Goal: Task Accomplishment & Management: Manage account settings

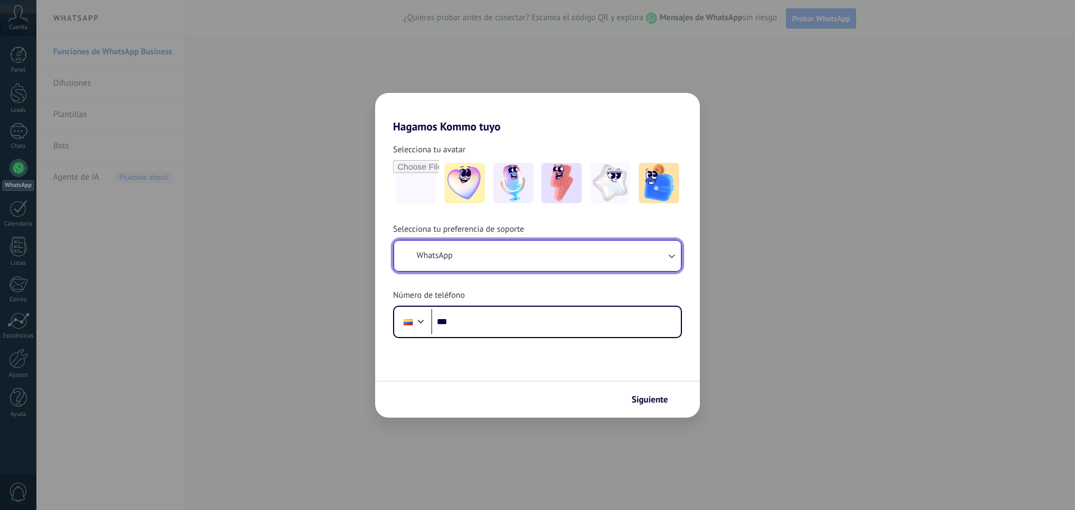
click at [500, 256] on button "WhatsApp" at bounding box center [537, 256] width 287 height 30
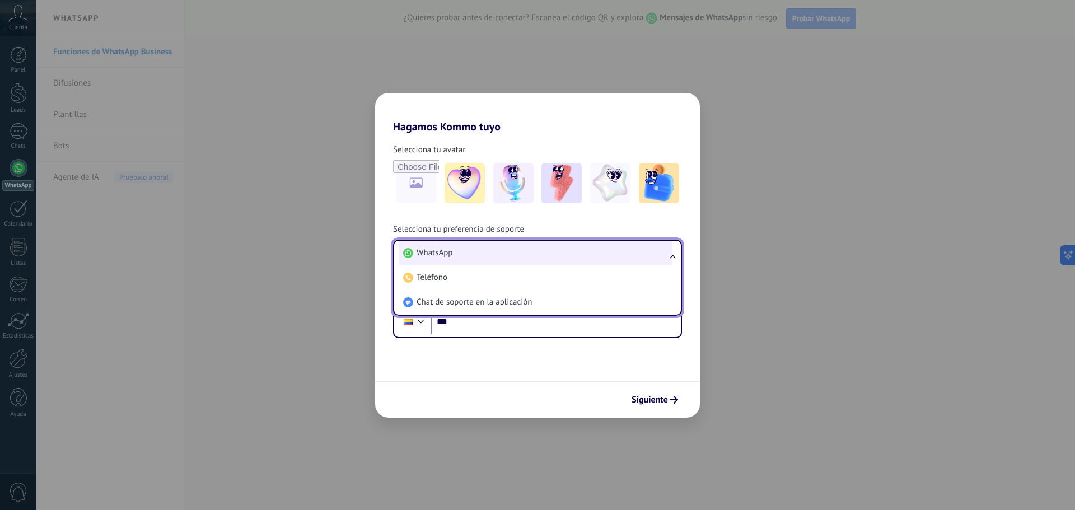
click at [470, 252] on li "WhatsApp" at bounding box center [534, 253] width 273 height 25
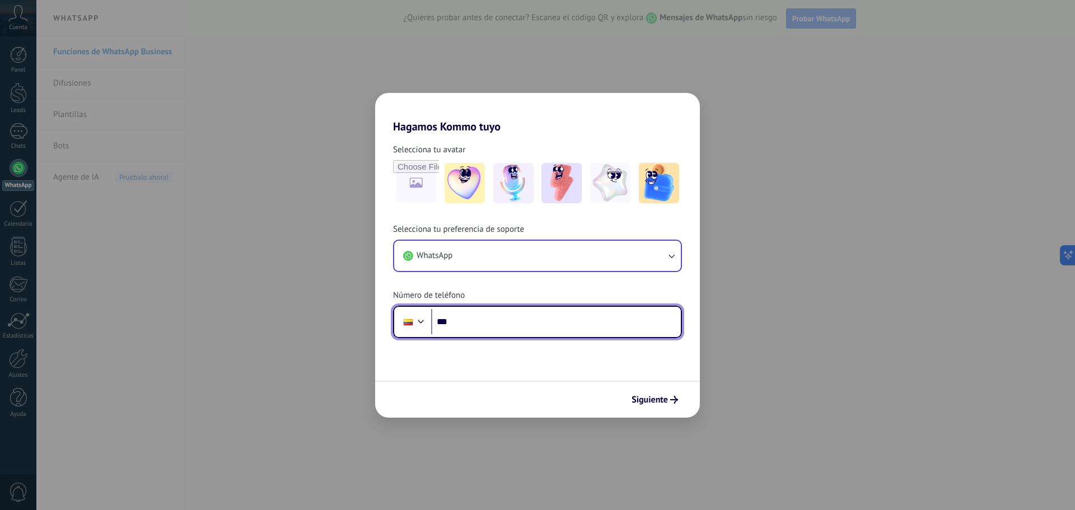
click at [494, 327] on input "***" at bounding box center [556, 322] width 250 height 26
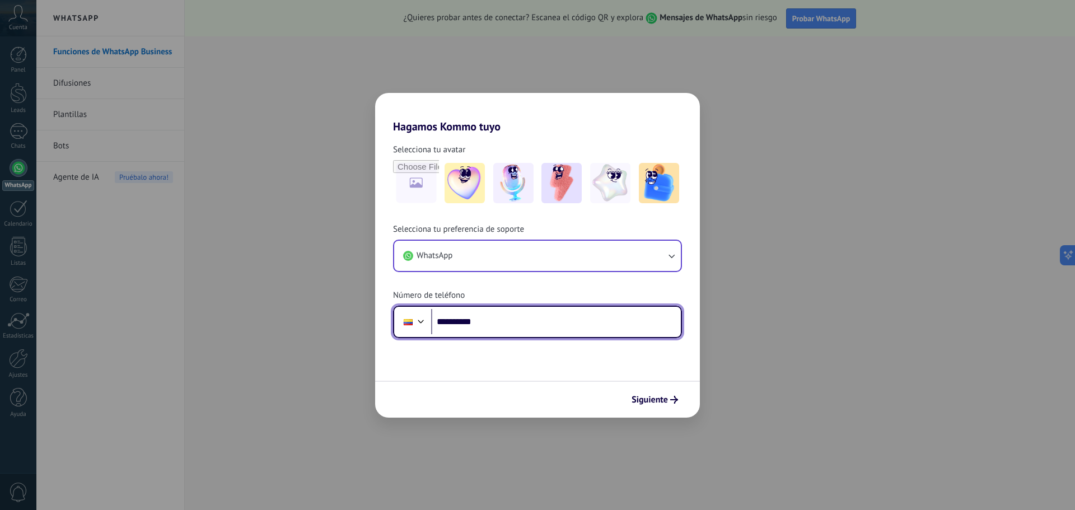
click at [486, 321] on input "**********" at bounding box center [556, 322] width 250 height 26
type input "**********"
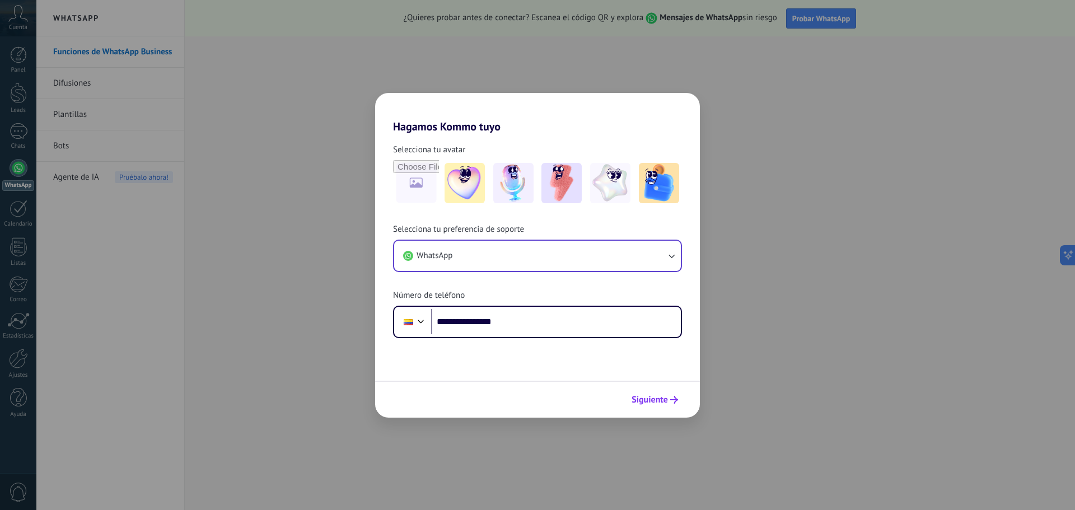
click at [668, 400] on span "Siguiente" at bounding box center [654, 400] width 46 height 8
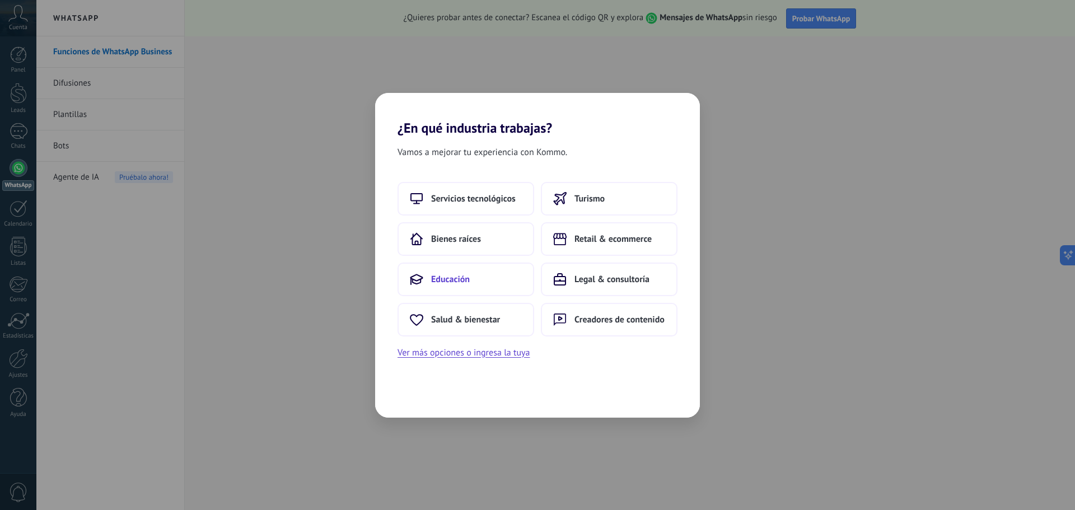
click at [487, 273] on button "Educación" at bounding box center [465, 279] width 137 height 34
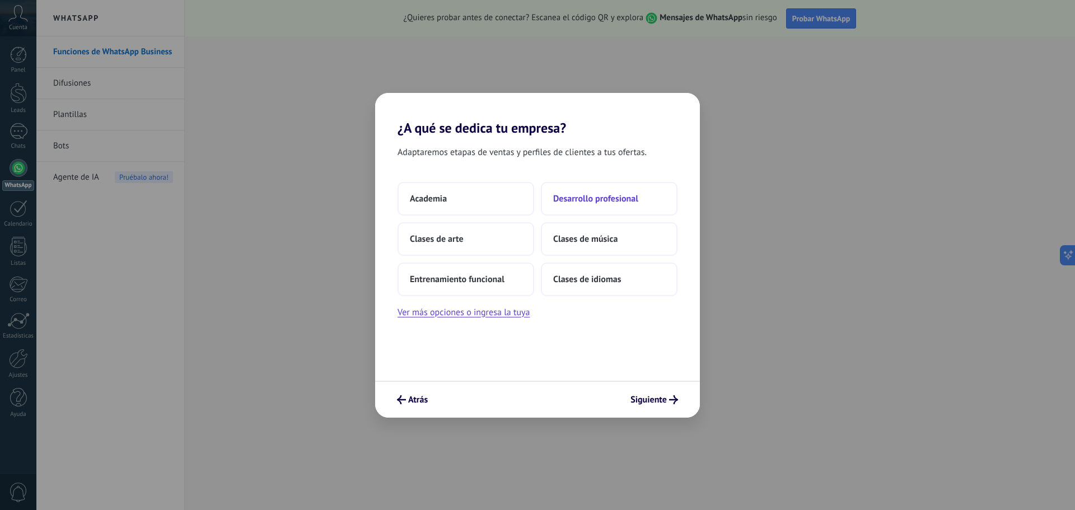
click at [616, 207] on button "Desarrollo profesional" at bounding box center [609, 199] width 137 height 34
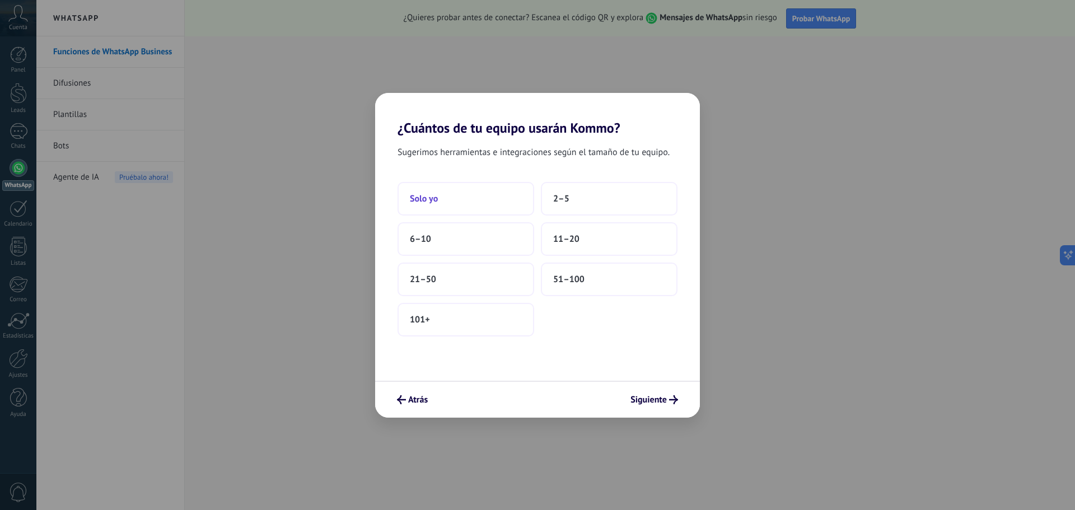
click at [511, 203] on button "Solo yo" at bounding box center [465, 199] width 137 height 34
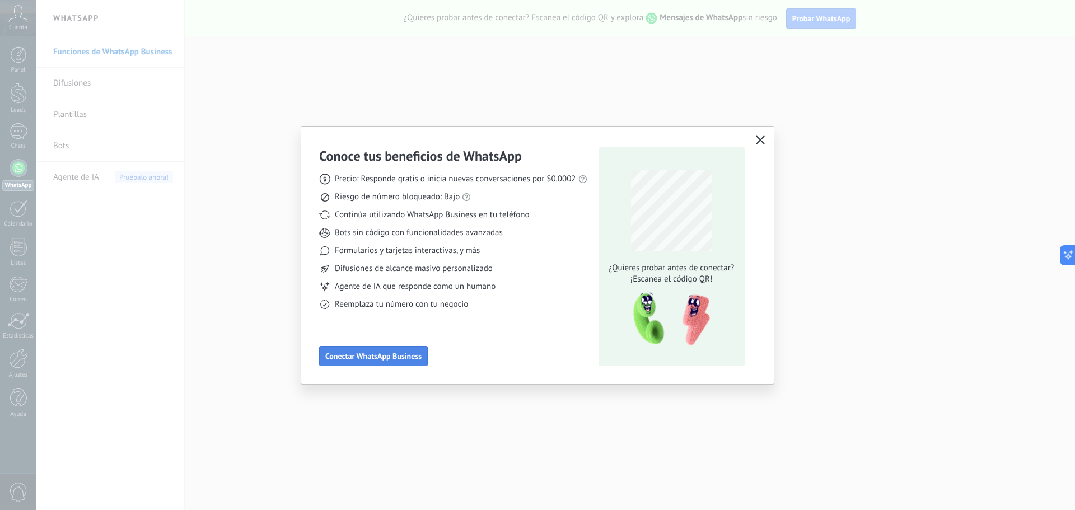
click at [414, 359] on span "Conectar WhatsApp Business" at bounding box center [373, 356] width 96 height 8
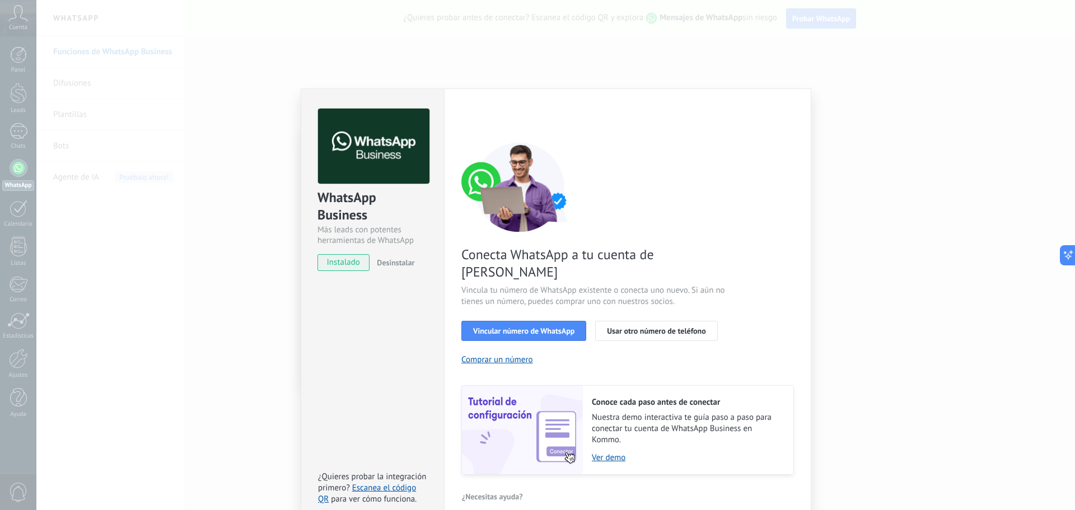
click at [554, 99] on div "Configuraciones Autorizaciones This tab logs the users who have granted integra…" at bounding box center [627, 306] width 367 height 437
click at [564, 327] on span "Vincular número de WhatsApp" at bounding box center [523, 331] width 101 height 8
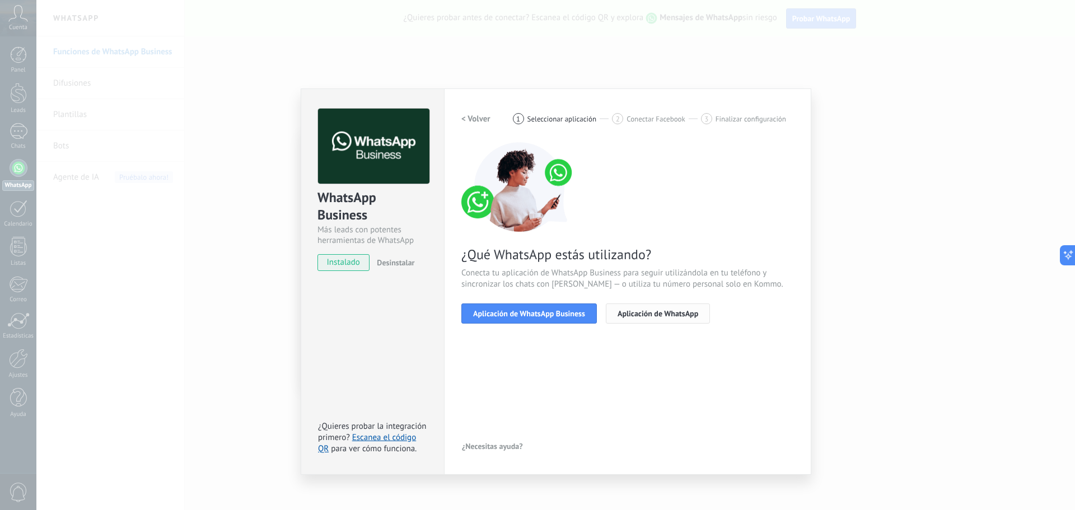
click at [645, 320] on button "Aplicación de WhatsApp" at bounding box center [658, 313] width 104 height 20
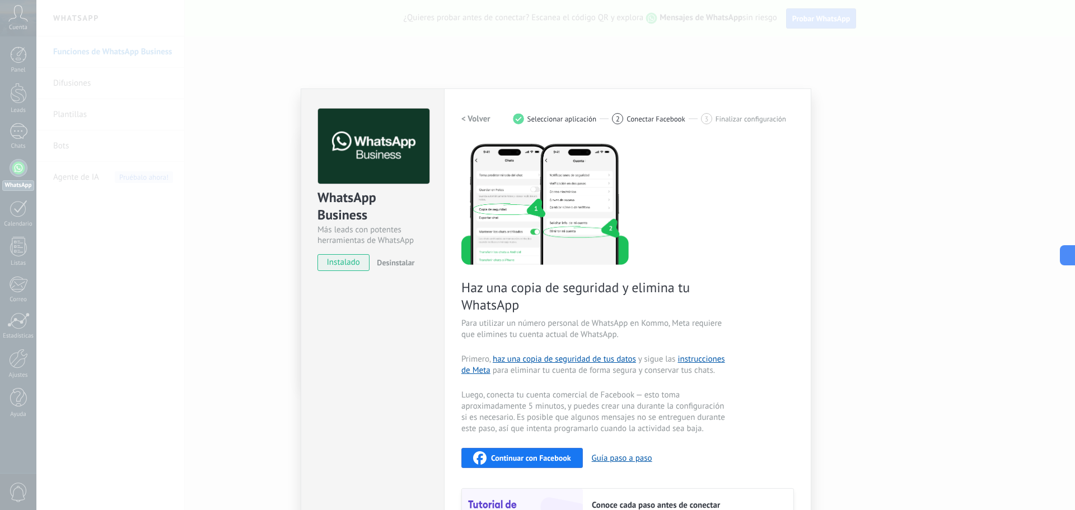
click at [895, 168] on div "WhatsApp Business Más leads con potentes herramientas de WhatsApp instalado Des…" at bounding box center [555, 255] width 1038 height 510
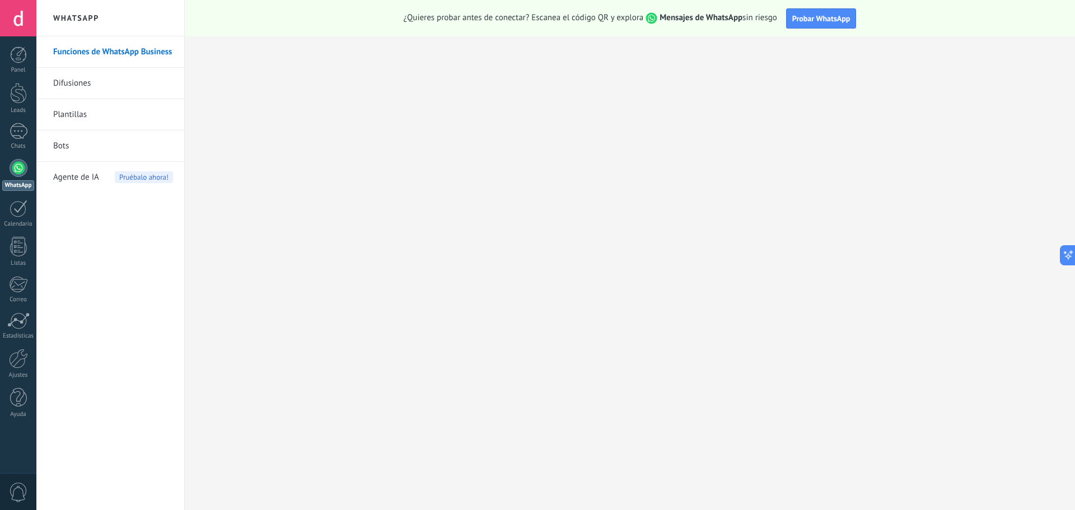
click at [77, 78] on link "Difusiones" at bounding box center [113, 83] width 120 height 31
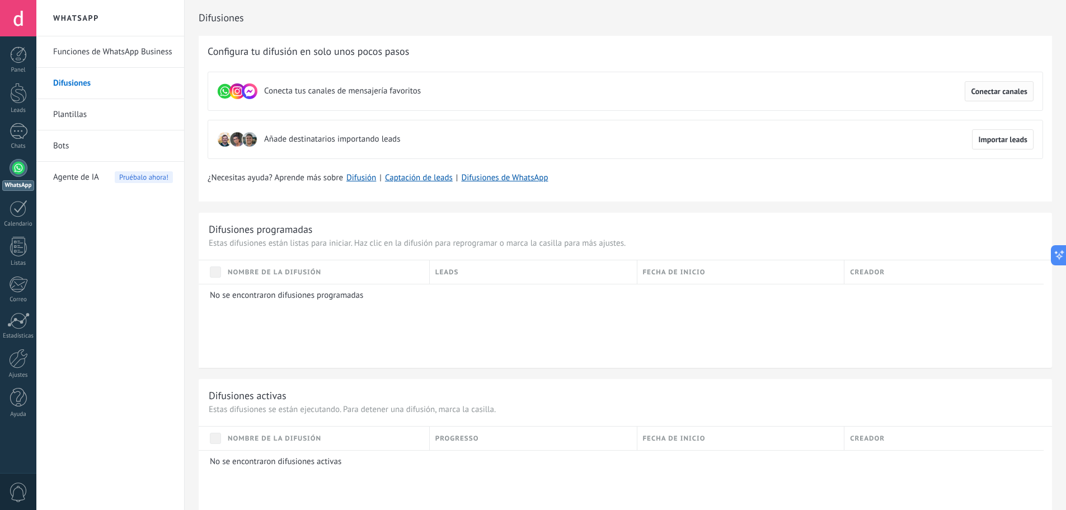
click at [980, 93] on span "Conectar canales" at bounding box center [999, 91] width 57 height 8
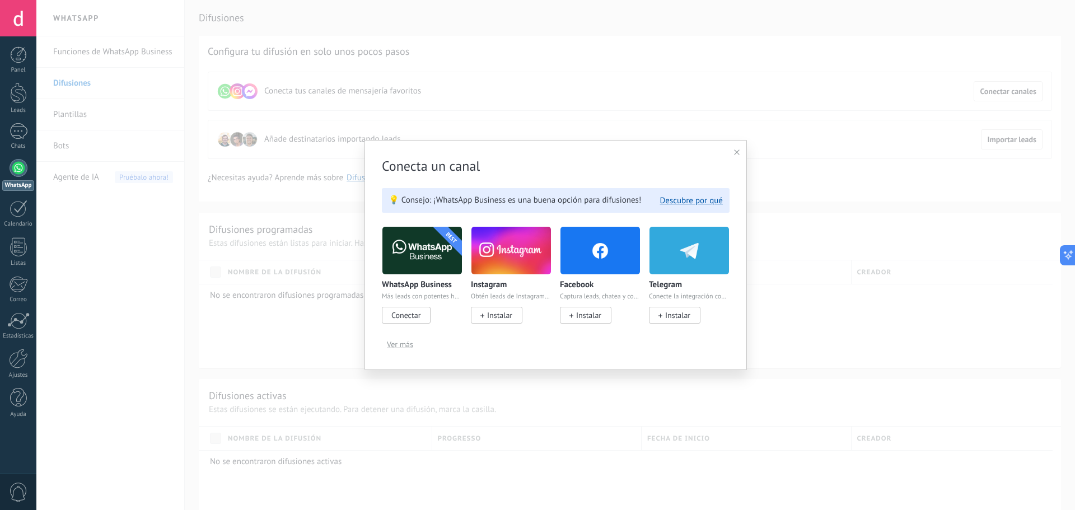
click at [738, 149] on div at bounding box center [737, 152] width 6 height 11
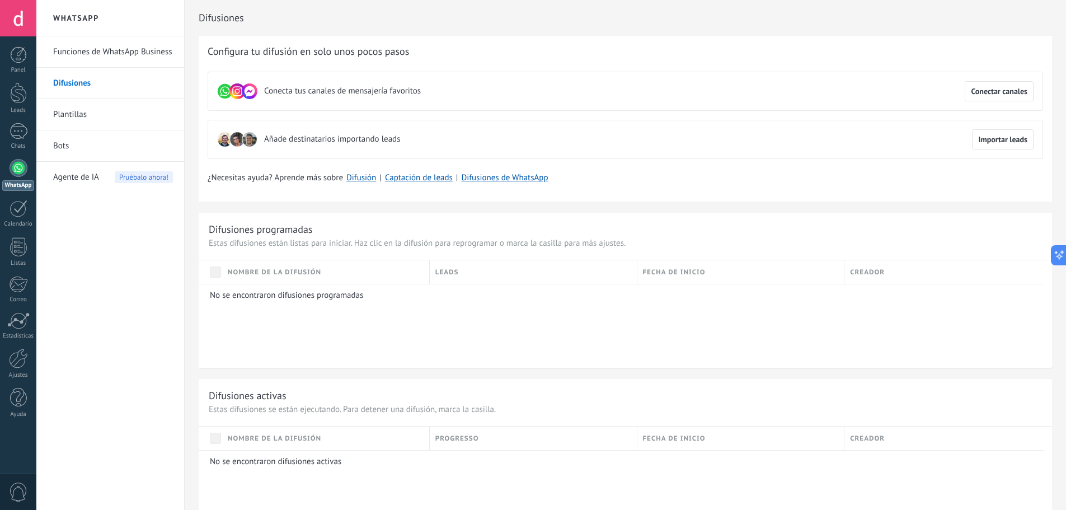
click at [33, 19] on div at bounding box center [18, 18] width 36 height 36
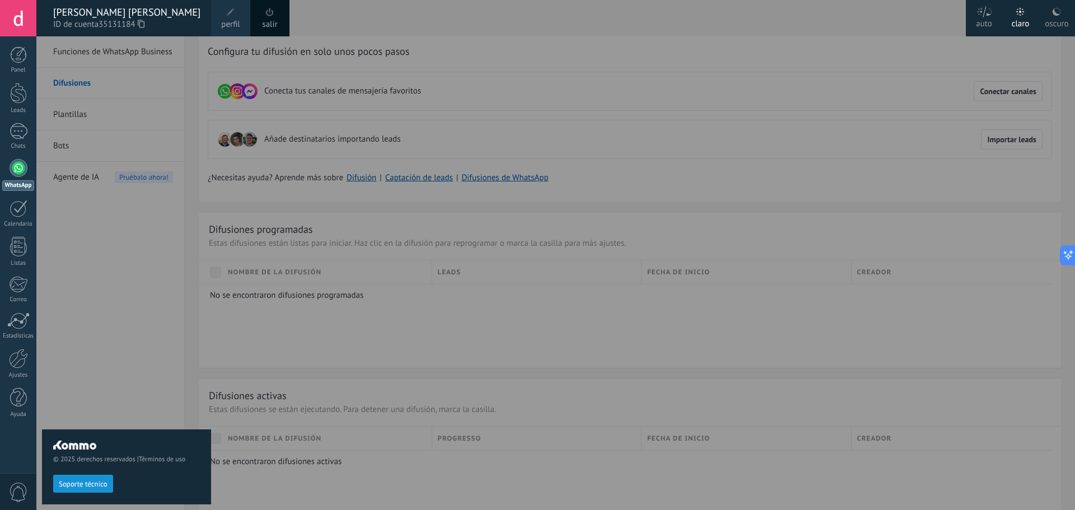
click at [237, 20] on span "perfil" at bounding box center [230, 24] width 18 height 12
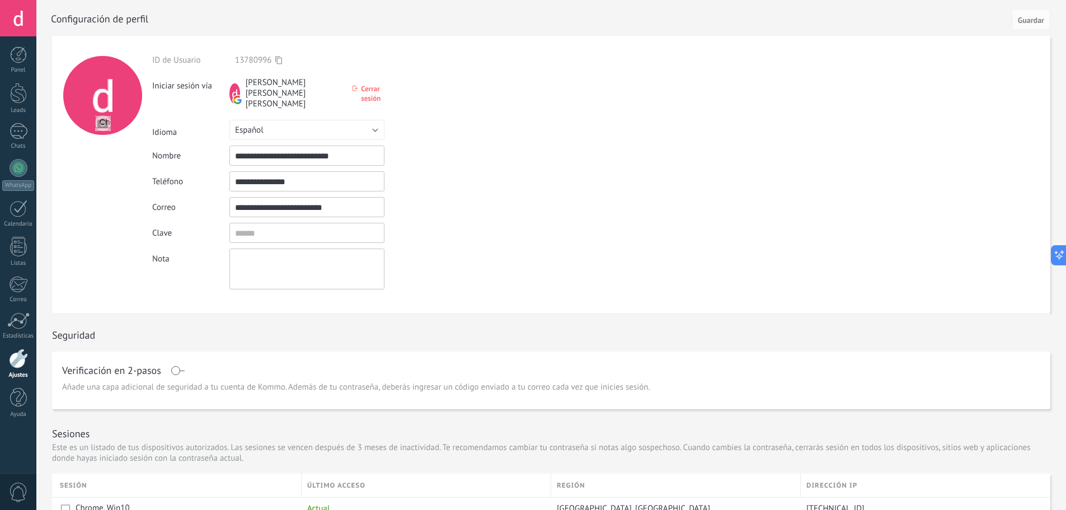
click at [21, 355] on div at bounding box center [18, 359] width 19 height 20
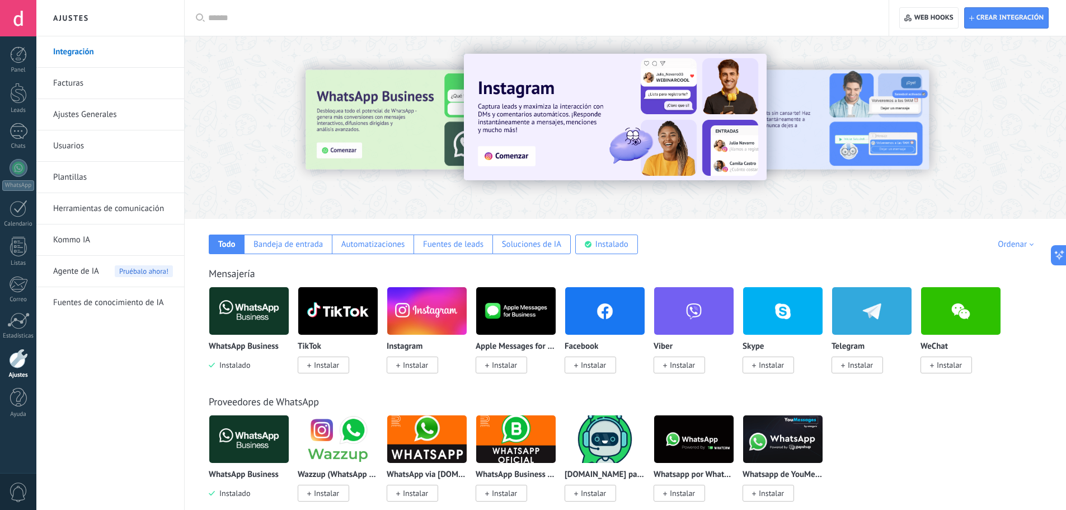
click at [161, 110] on link "Ajustes Generales" at bounding box center [113, 114] width 120 height 31
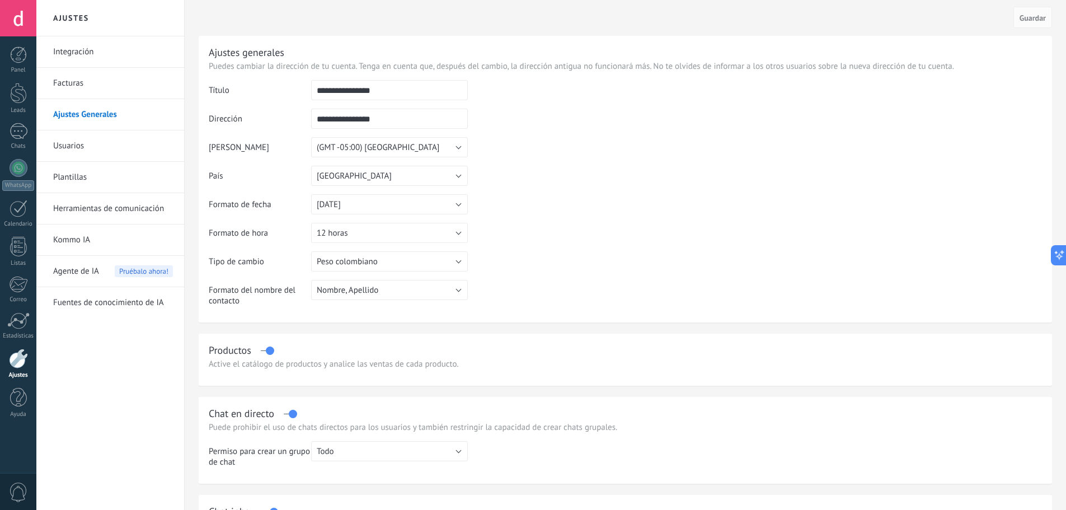
click at [21, 6] on div at bounding box center [18, 18] width 36 height 36
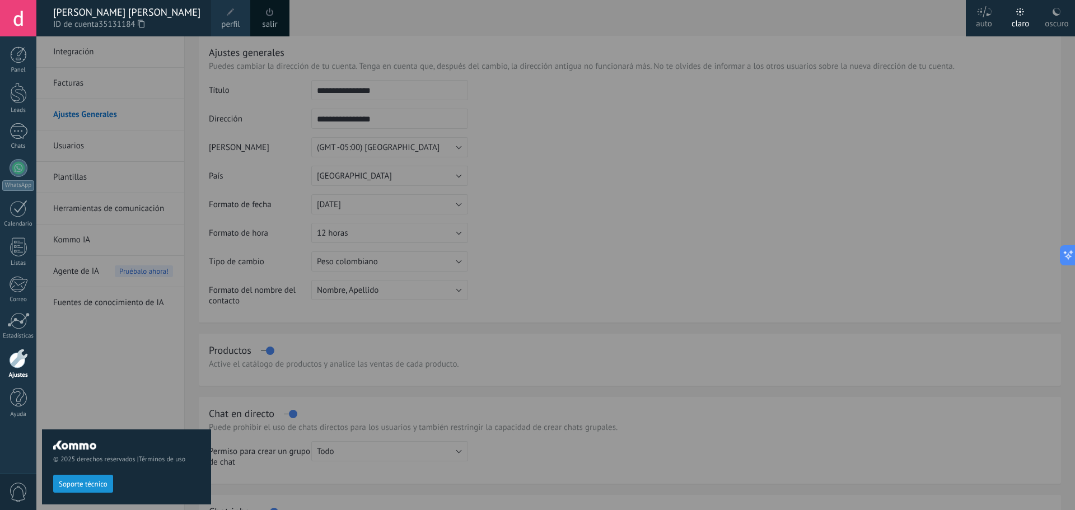
click at [235, 28] on span "perfil" at bounding box center [230, 24] width 18 height 12
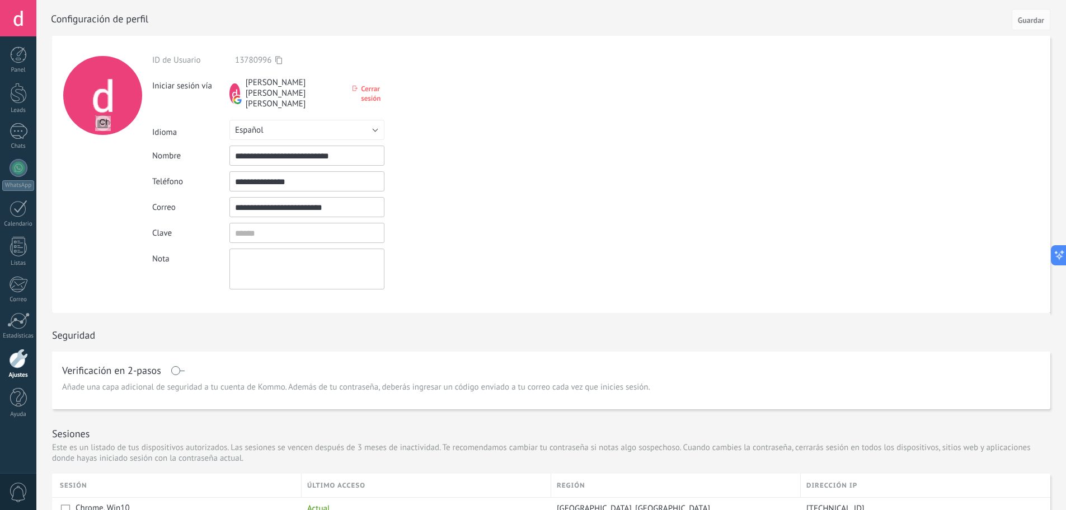
click at [364, 91] on span "Cerrar sesión" at bounding box center [373, 93] width 24 height 19
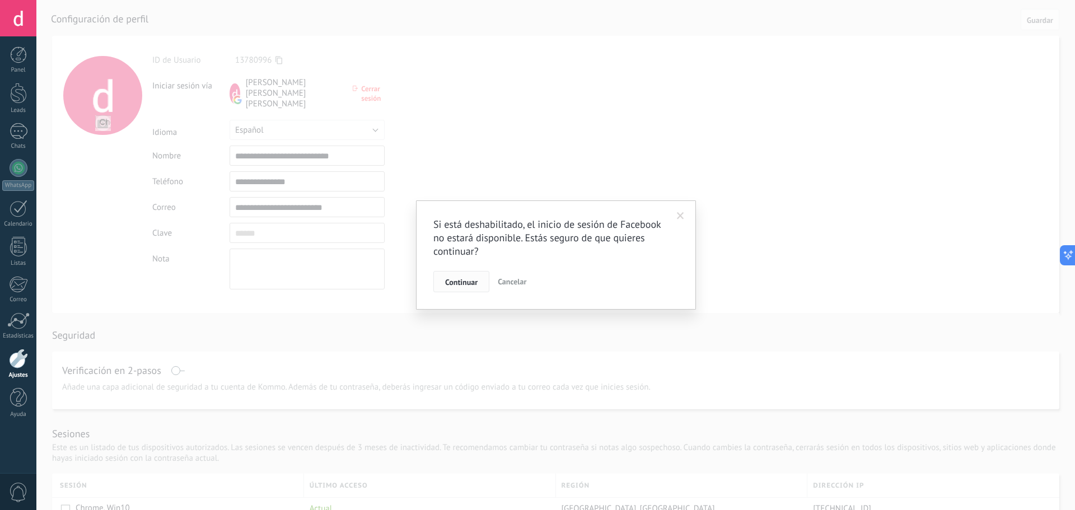
click at [471, 288] on button "Continuar" at bounding box center [461, 281] width 56 height 21
